Goal: Book appointment/travel/reservation

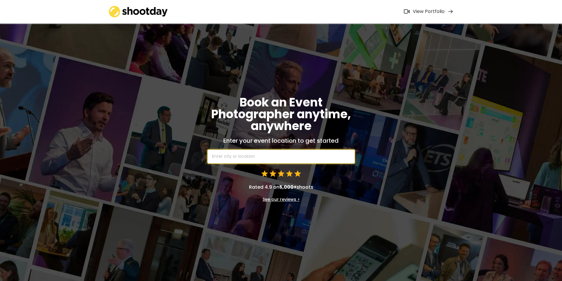
click at [268, 155] on input "text" at bounding box center [280, 157] width 147 height 14
type input "T"
type input "ya"
type input "yadagirigutta, [GEOGRAPHIC_DATA], [GEOGRAPHIC_DATA]"
type input "yar"
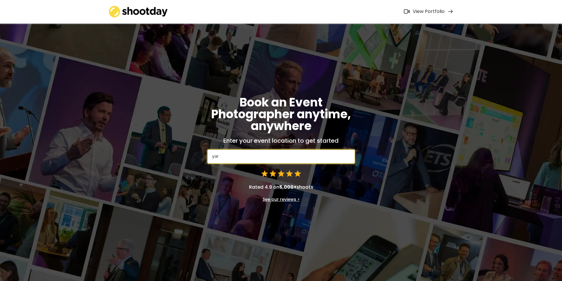
type input "yaracuy, [GEOGRAPHIC_DATA]"
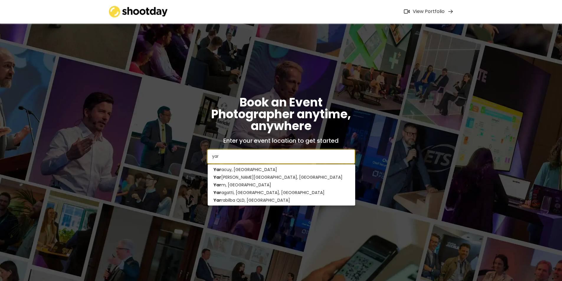
type input "yarm"
type input "yarm, [GEOGRAPHIC_DATA]"
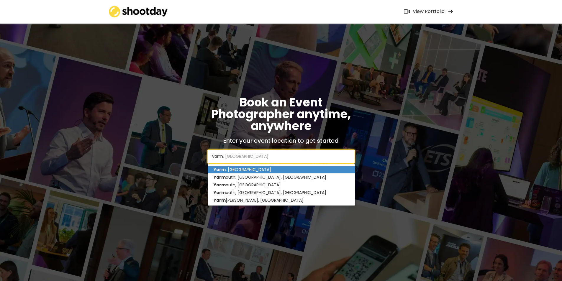
click at [249, 170] on p "Yarm , [GEOGRAPHIC_DATA]" at bounding box center [281, 170] width 147 height 8
type input "Yarm, [GEOGRAPHIC_DATA]"
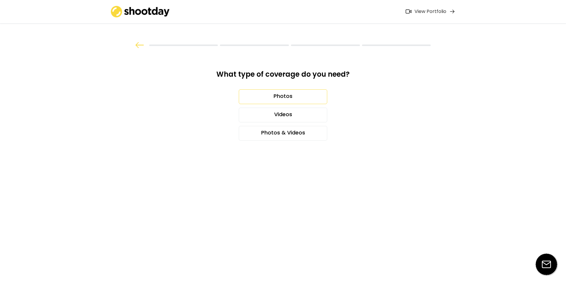
click at [282, 102] on div "Photos" at bounding box center [283, 96] width 88 height 15
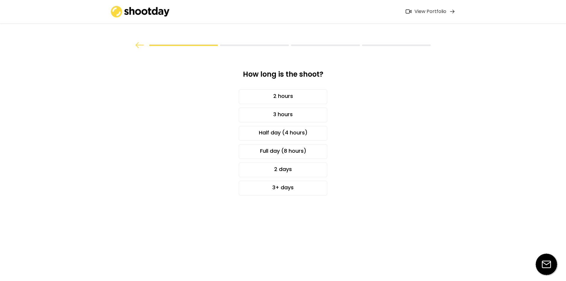
click at [139, 43] on img at bounding box center [139, 45] width 9 height 6
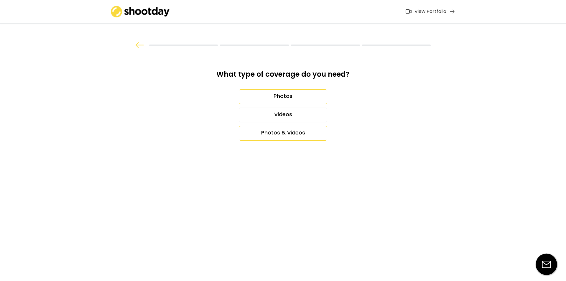
click at [255, 138] on div "Photos & Videos" at bounding box center [283, 133] width 88 height 15
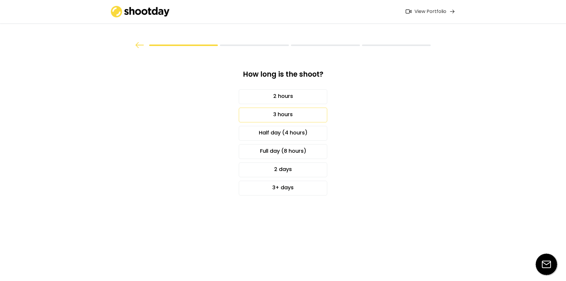
click at [261, 114] on div "3 hours" at bounding box center [283, 115] width 88 height 15
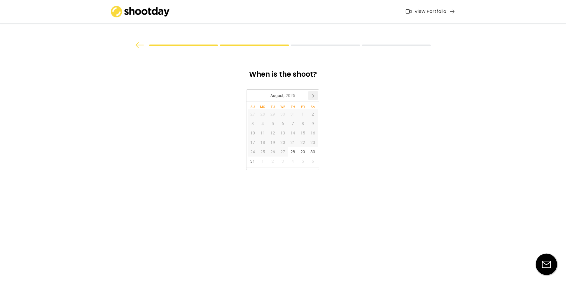
click at [314, 95] on icon at bounding box center [313, 95] width 1 height 3
click at [280, 134] on div "15" at bounding box center [283, 132] width 10 height 9
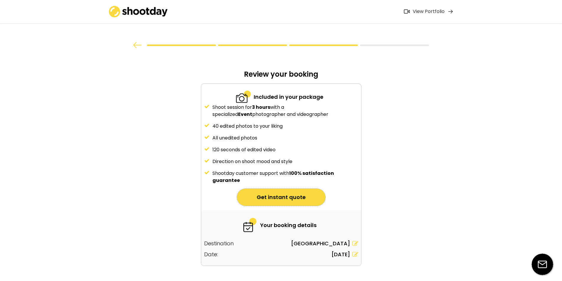
click at [301, 200] on button "Get instant quote" at bounding box center [281, 197] width 88 height 17
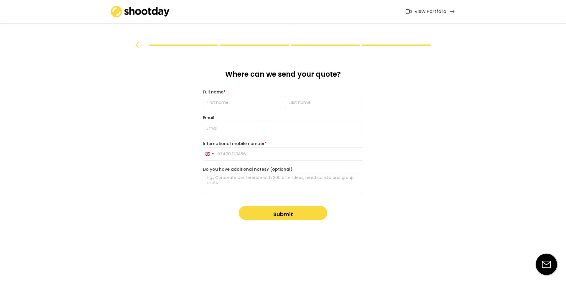
click at [137, 44] on img at bounding box center [139, 45] width 9 height 6
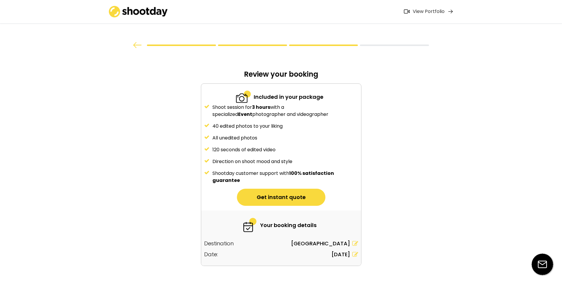
click at [137, 44] on img at bounding box center [137, 45] width 9 height 6
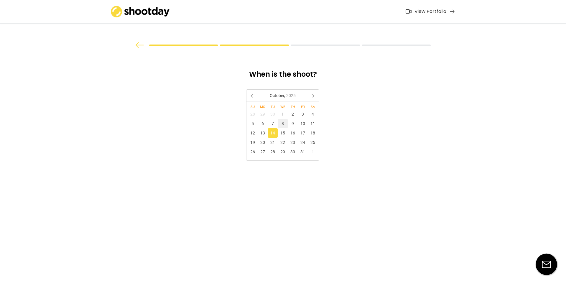
click at [137, 44] on img at bounding box center [139, 45] width 9 height 6
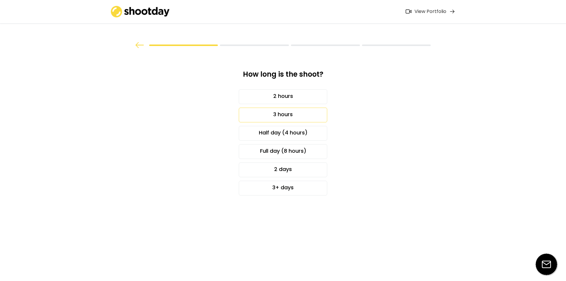
click at [137, 44] on img at bounding box center [139, 45] width 9 height 6
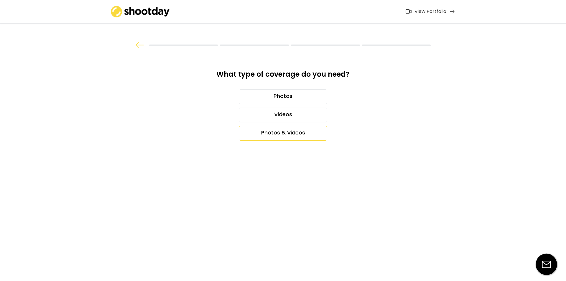
click at [137, 44] on img at bounding box center [139, 45] width 9 height 6
